Goal: Information Seeking & Learning: Find specific fact

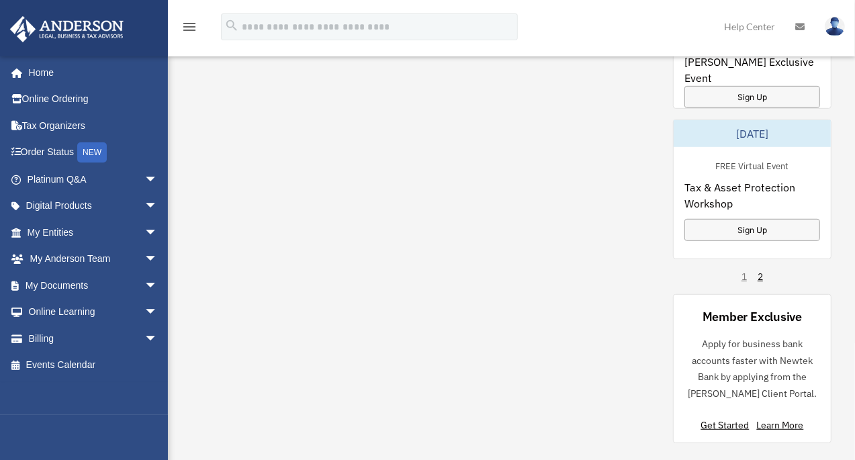
scroll to position [509, 0]
click at [48, 337] on link "Billing arrow_drop_down" at bounding box center [93, 338] width 168 height 27
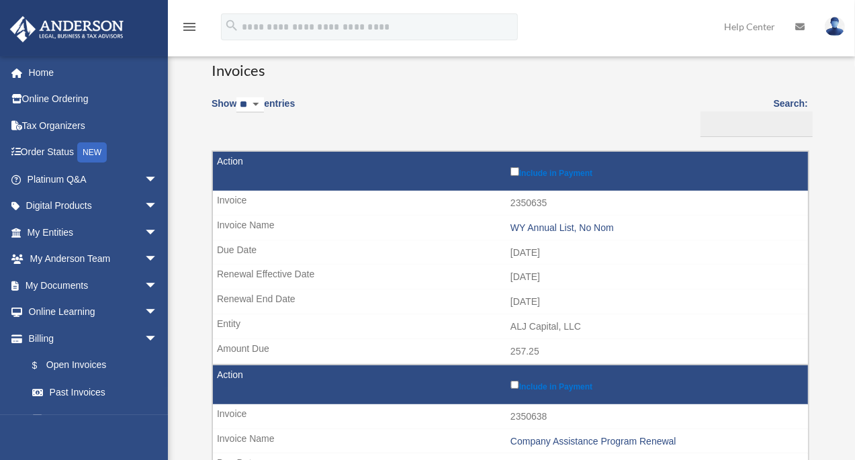
scroll to position [106, 0]
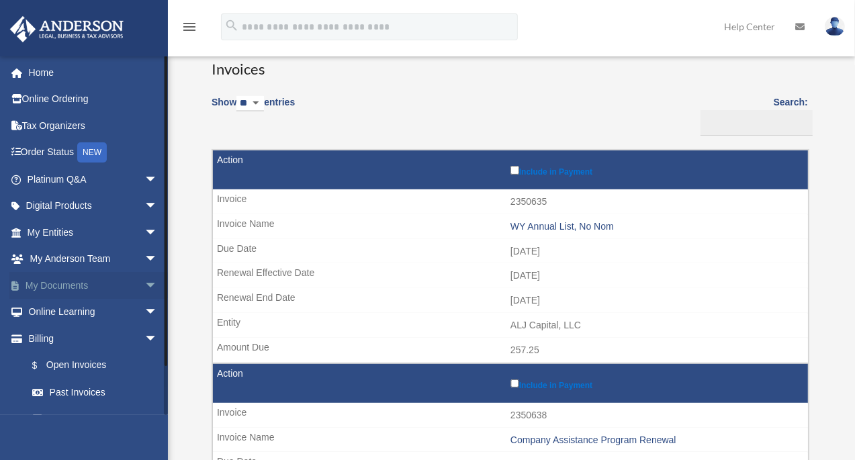
click at [52, 283] on link "My Documents arrow_drop_down" at bounding box center [93, 285] width 168 height 27
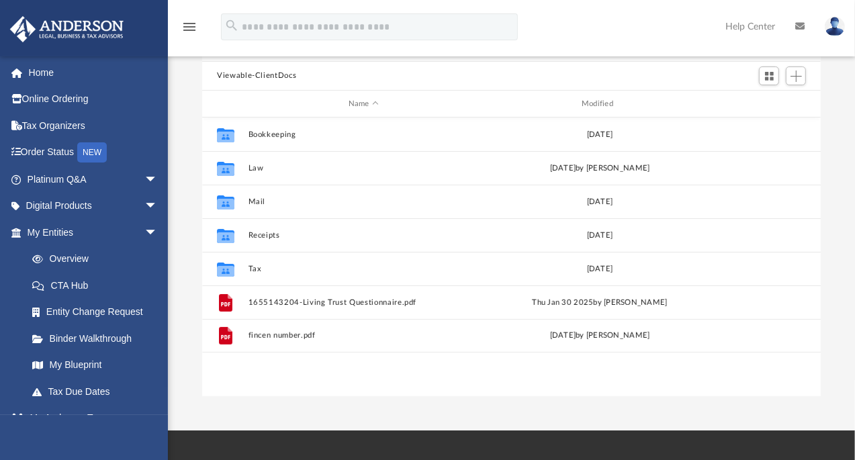
scroll to position [132, 0]
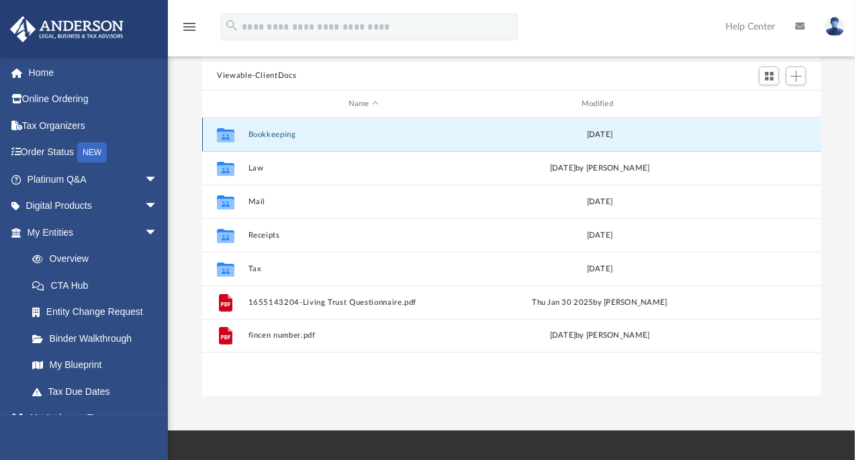
click at [285, 136] on button "Bookkeeping" at bounding box center [363, 134] width 230 height 9
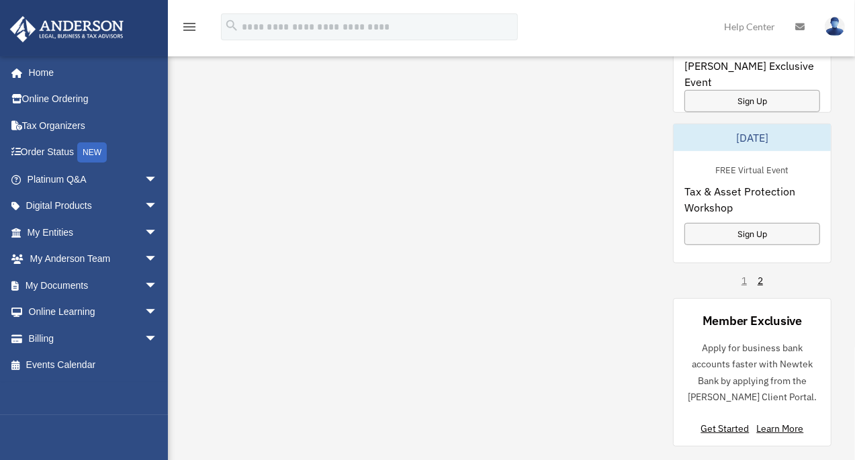
scroll to position [509, 0]
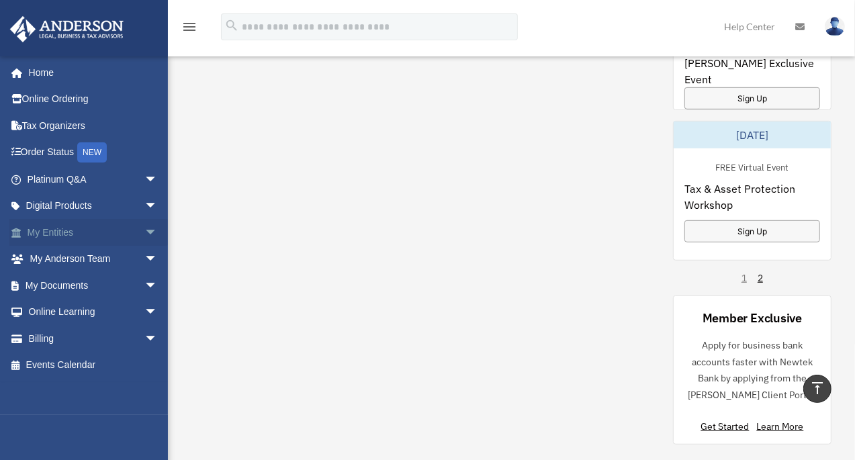
click at [44, 234] on link "My Entities arrow_drop_down" at bounding box center [93, 232] width 168 height 27
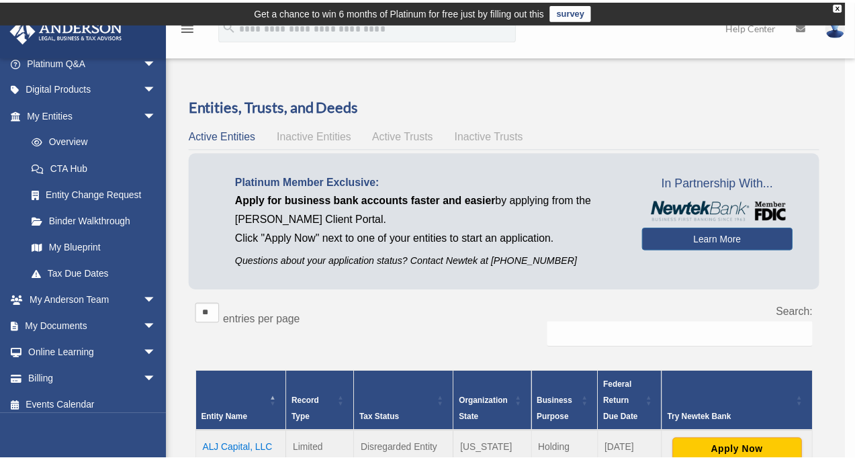
scroll to position [125, 0]
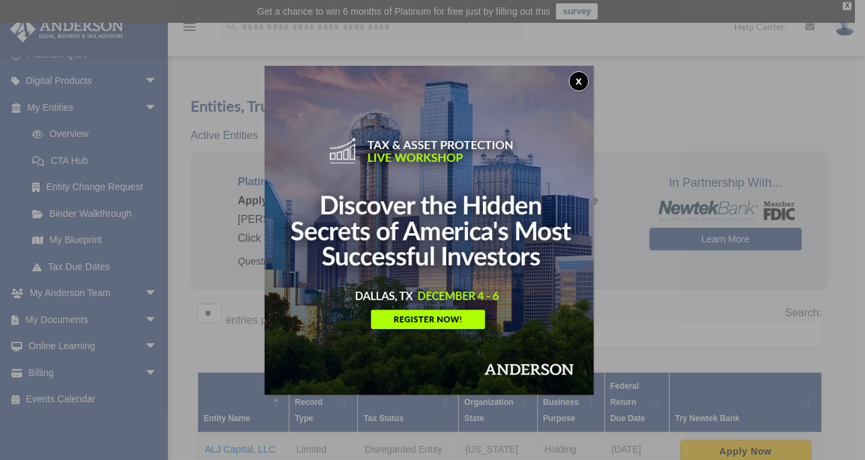
click at [581, 84] on button "x" at bounding box center [579, 81] width 20 height 20
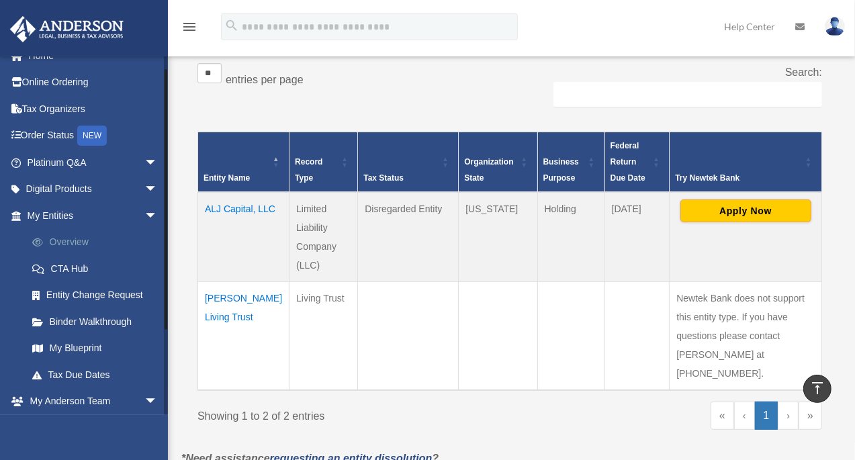
scroll to position [0, 0]
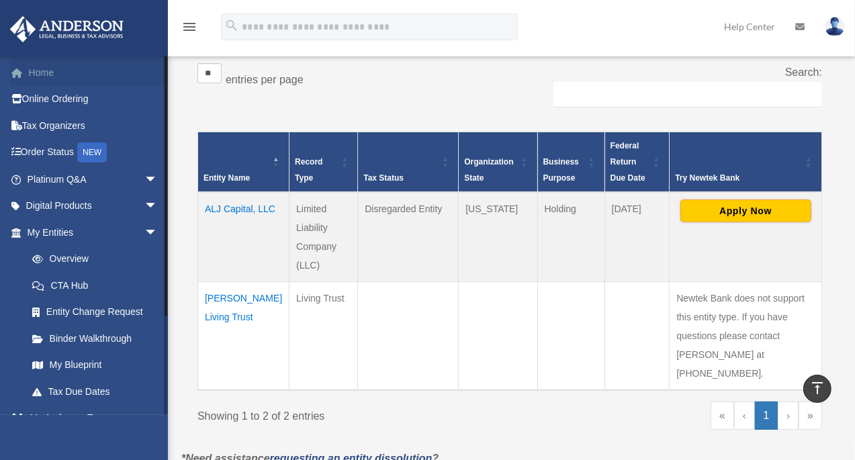
click at [59, 76] on link "Home" at bounding box center [93, 72] width 168 height 27
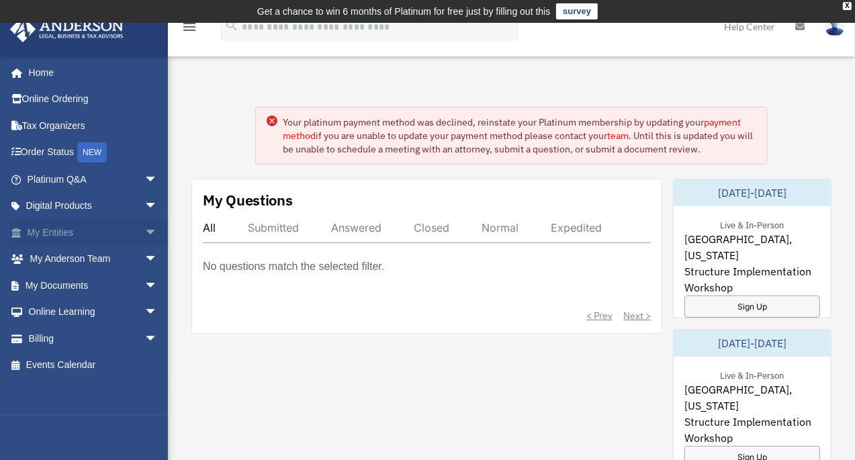
click at [64, 232] on link "My Entities arrow_drop_down" at bounding box center [93, 232] width 168 height 27
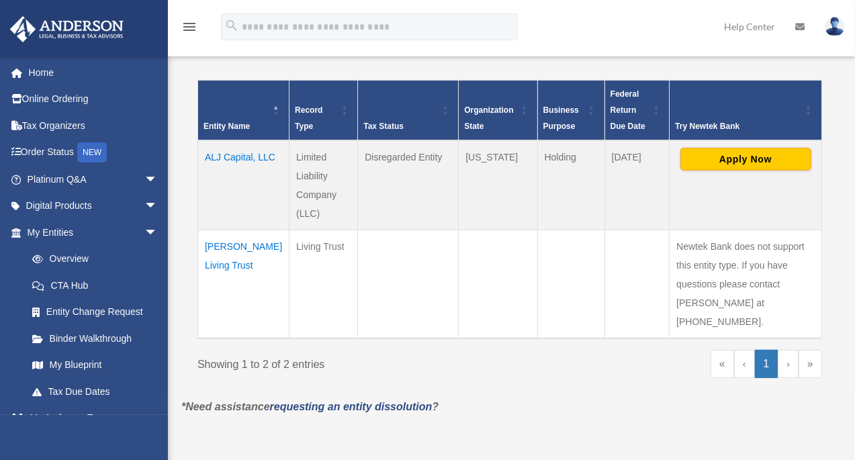
scroll to position [293, 0]
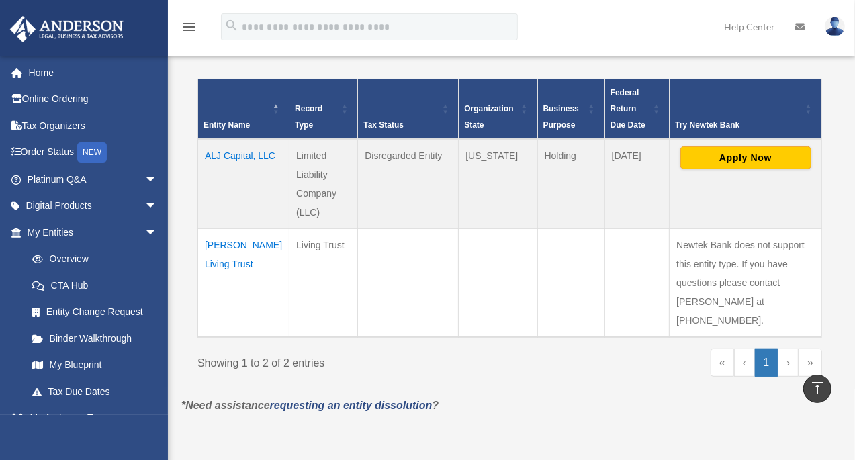
click at [222, 154] on td "ALJ Capital, LLC" at bounding box center [243, 184] width 91 height 90
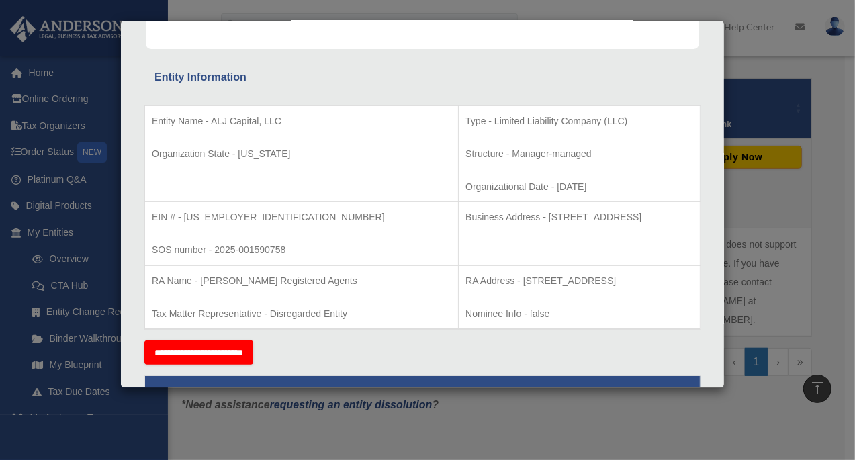
scroll to position [210, 0]
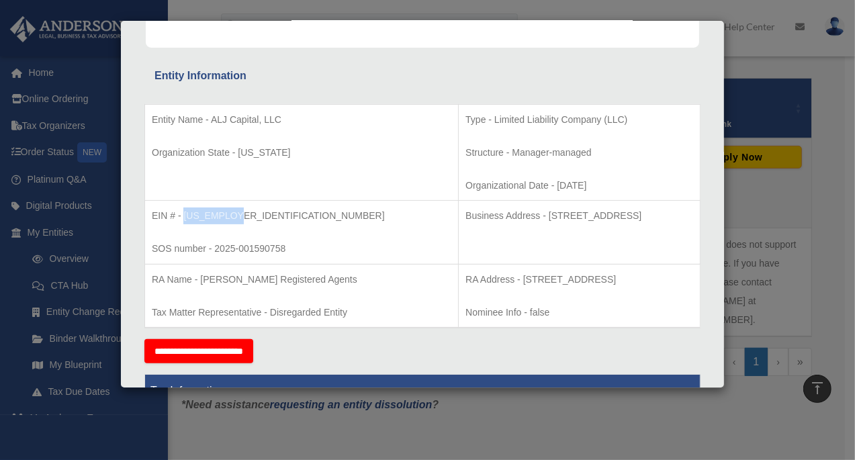
drag, startPoint x: 243, startPoint y: 215, endPoint x: 183, endPoint y: 212, distance: 60.5
click at [183, 212] on p "EIN # - [US_EMPLOYER_IDENTIFICATION_NUMBER]" at bounding box center [301, 215] width 299 height 17
copy p "[US_EMPLOYER_IDENTIFICATION_NUMBER]"
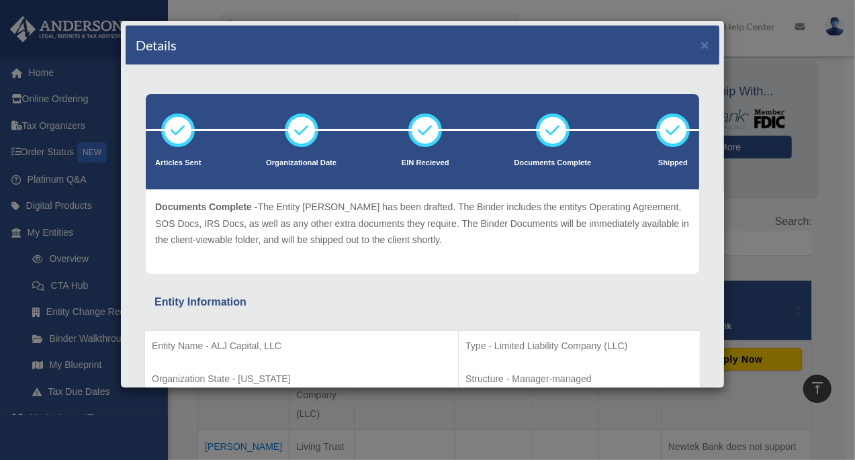
scroll to position [63, 0]
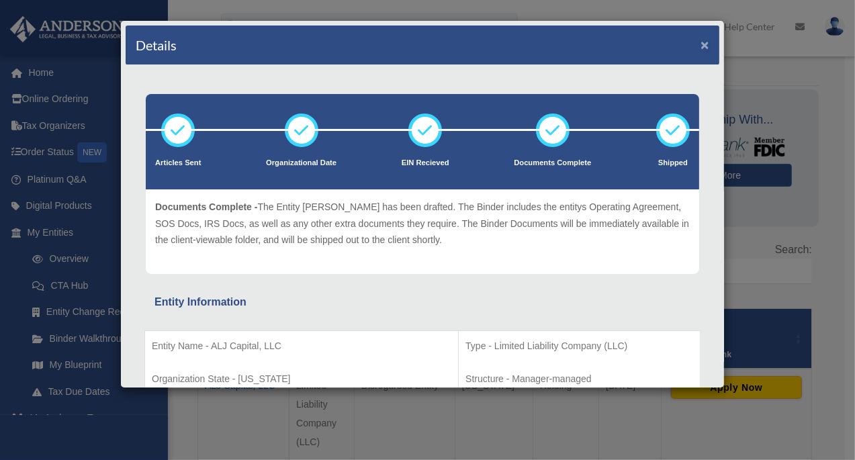
click at [700, 40] on button "×" at bounding box center [704, 45] width 9 height 14
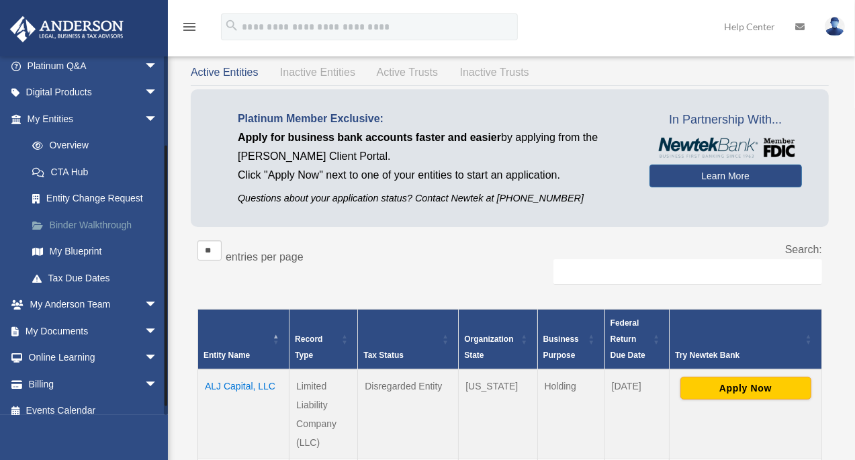
scroll to position [125, 0]
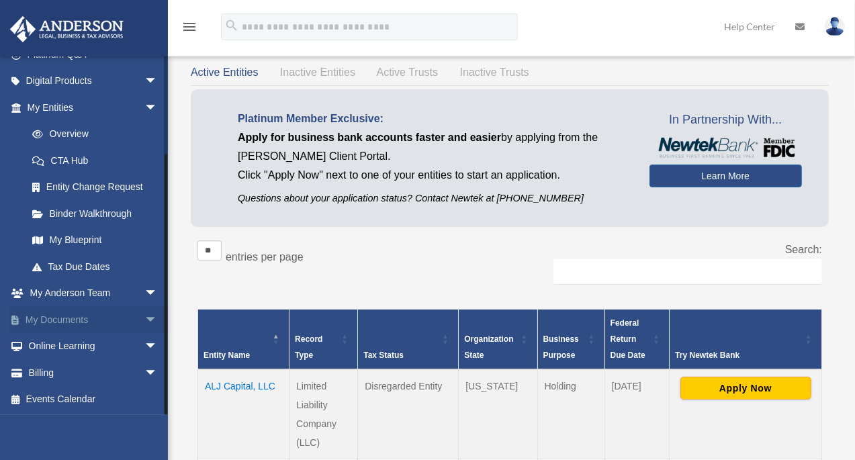
click at [55, 320] on link "My Documents arrow_drop_down" at bounding box center [93, 319] width 168 height 27
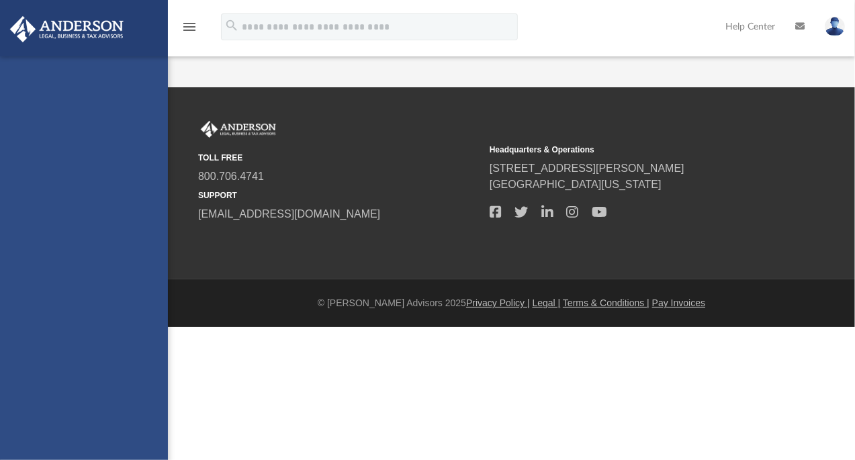
click at [133, 316] on div "apipitone72@gmail.com Sign Out apipitone72@gmail.com Home Online Ordering Tax O…" at bounding box center [84, 286] width 168 height 460
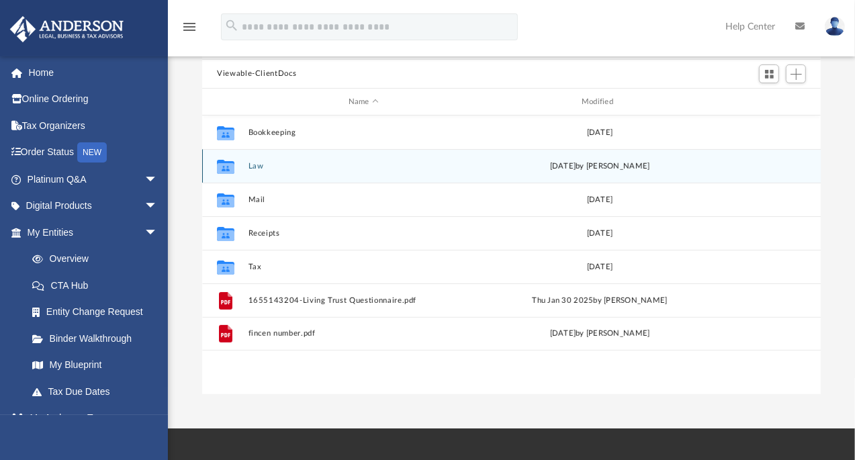
scroll to position [136, 0]
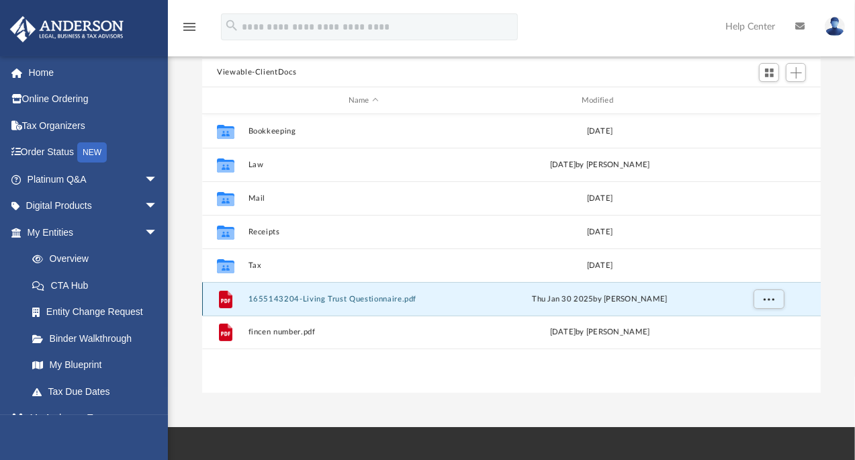
click at [381, 298] on button "1655143204-Living Trust Questionnaire.pdf" at bounding box center [363, 299] width 230 height 9
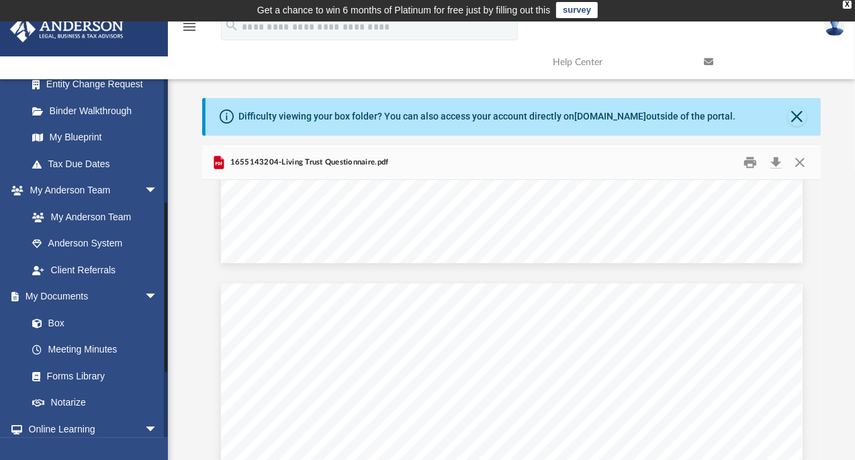
scroll to position [256, 0]
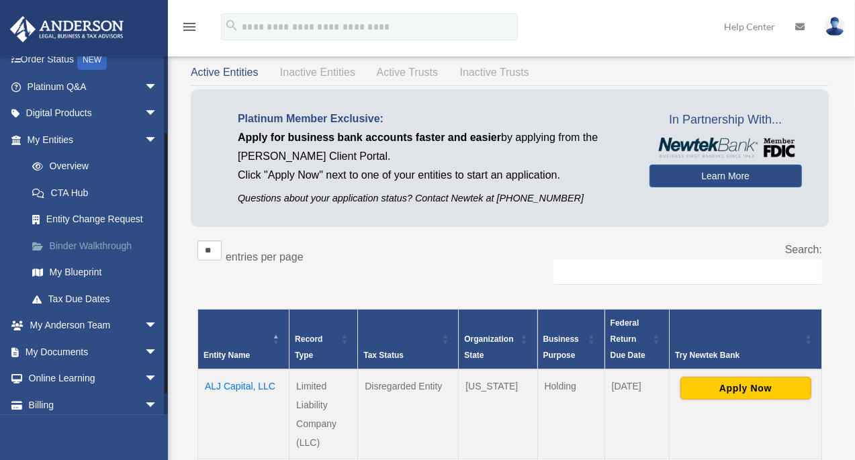
scroll to position [98, 0]
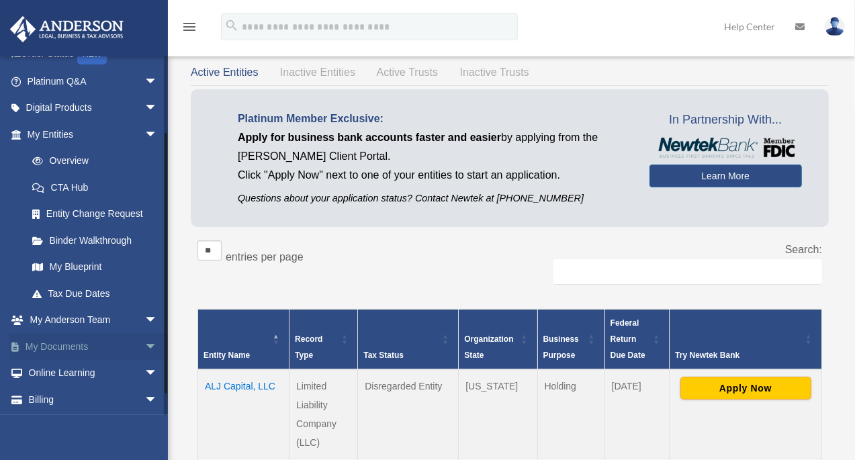
click at [105, 350] on link "My Documents arrow_drop_down" at bounding box center [93, 346] width 168 height 27
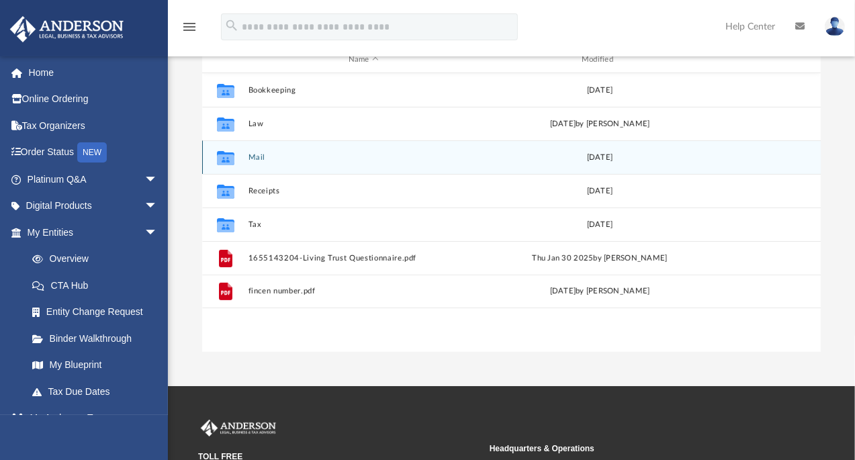
scroll to position [183, 0]
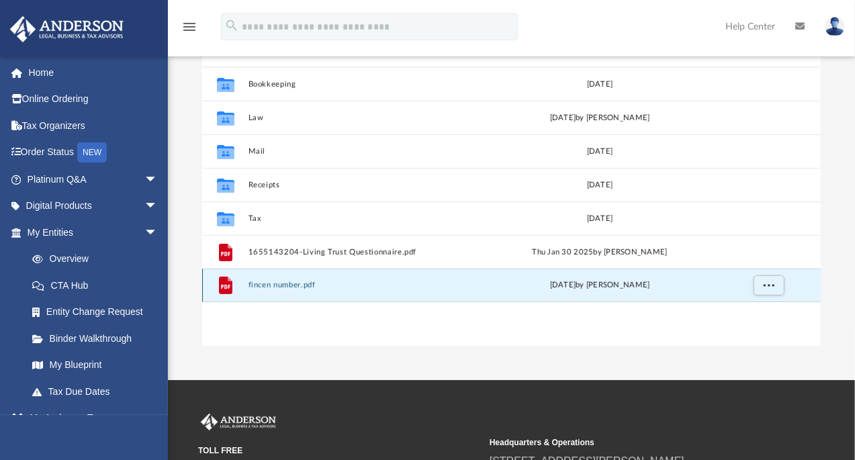
click at [287, 283] on button "fincen number.pdf" at bounding box center [363, 285] width 230 height 9
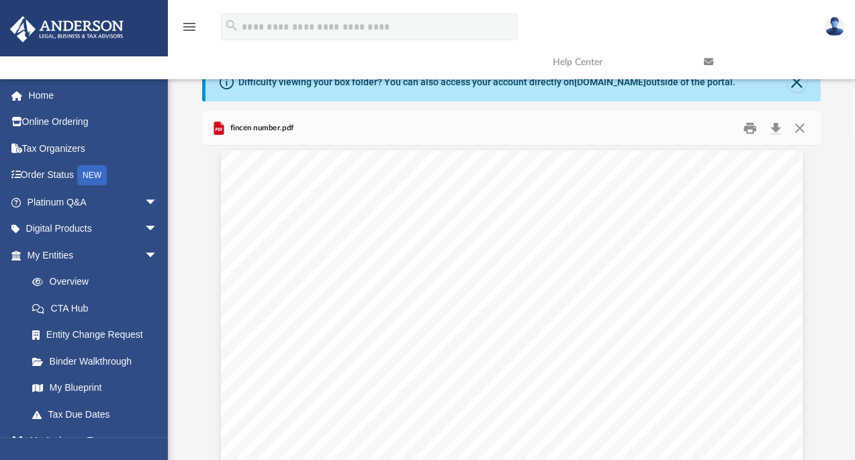
scroll to position [0, 0]
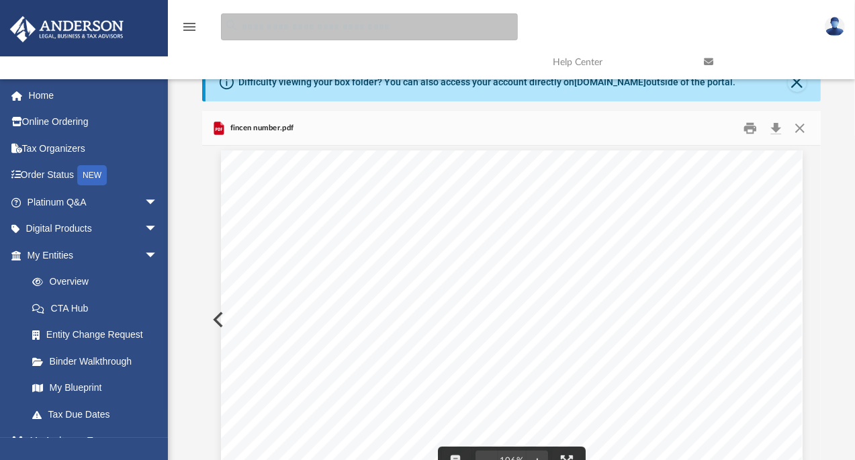
click at [329, 30] on input "search" at bounding box center [369, 26] width 297 height 27
type input "**********"
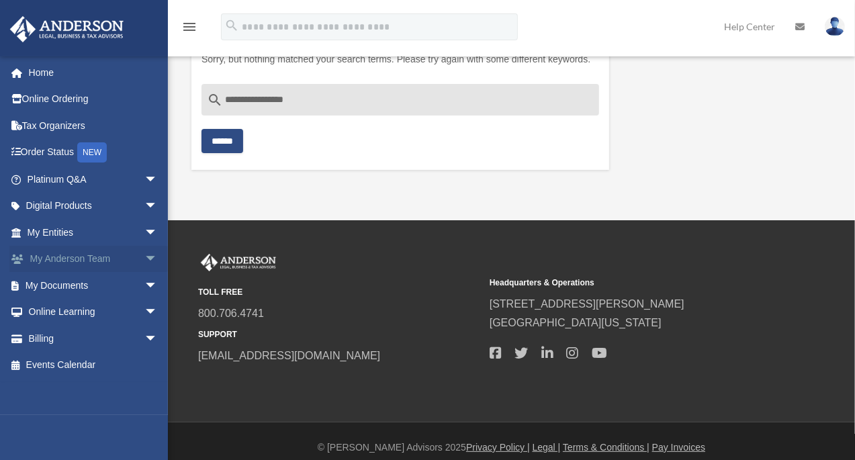
scroll to position [91, 0]
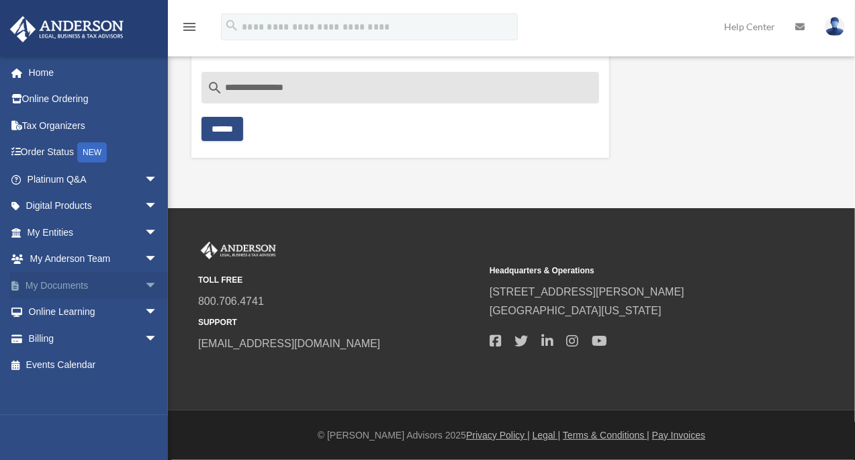
click at [69, 287] on link "My Documents arrow_drop_down" at bounding box center [93, 285] width 168 height 27
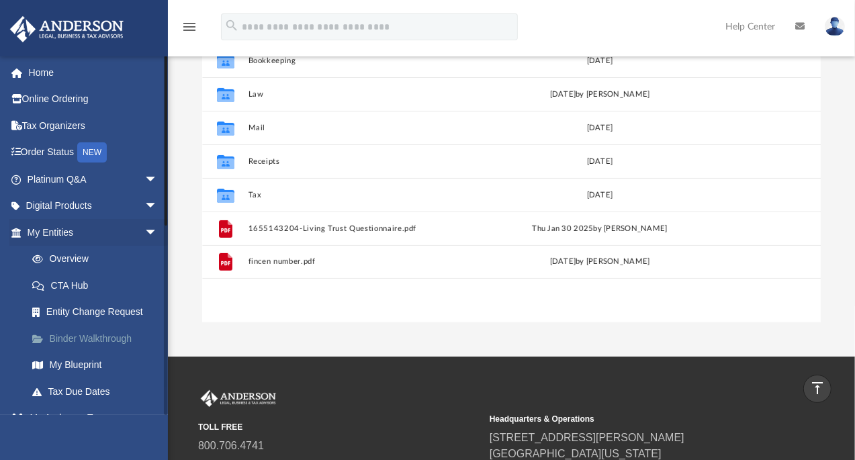
scroll to position [12, 0]
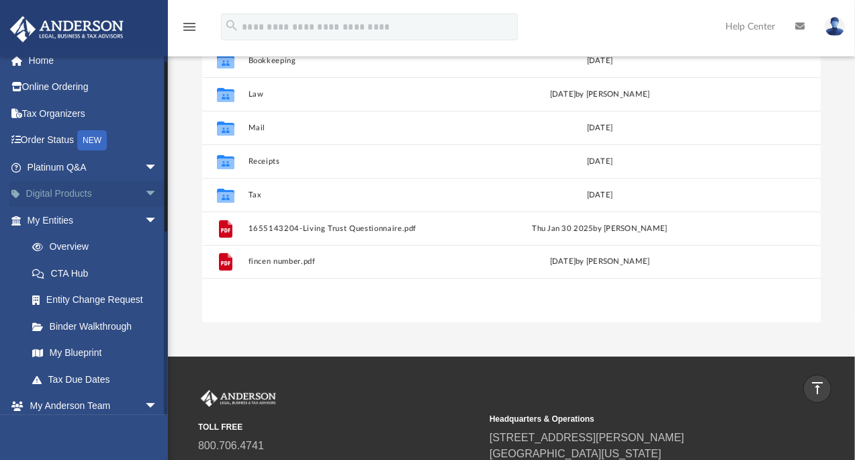
click at [111, 189] on link "Digital Products arrow_drop_down" at bounding box center [93, 194] width 168 height 27
click at [144, 187] on span "arrow_drop_down" at bounding box center [157, 195] width 27 height 28
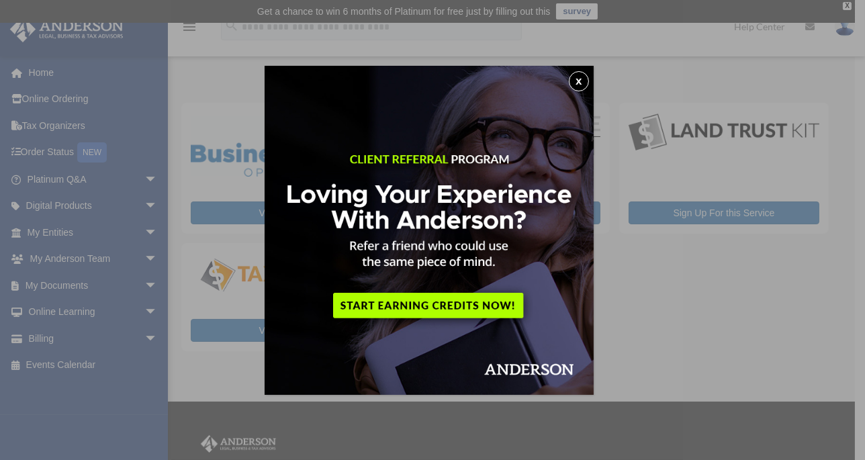
click at [584, 80] on button "x" at bounding box center [579, 81] width 20 height 20
